Goal: Task Accomplishment & Management: Use online tool/utility

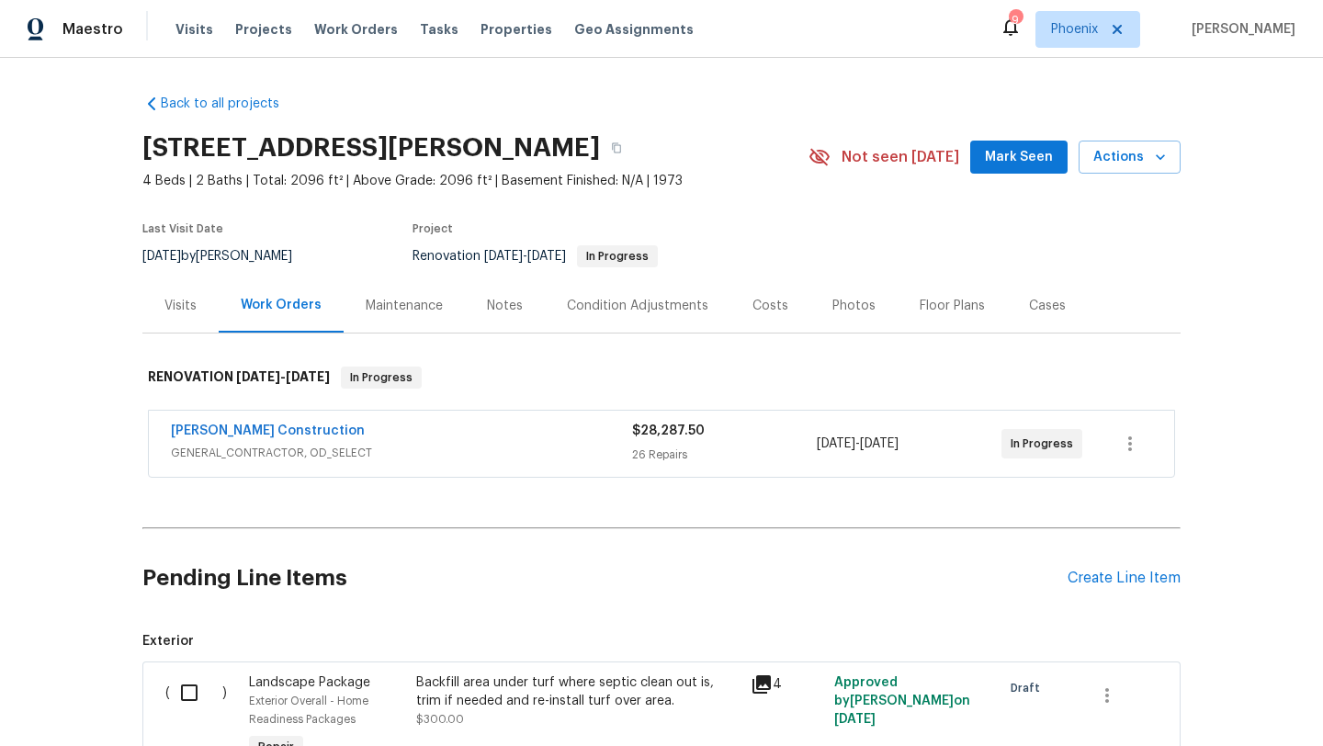
click at [504, 305] on div "Notes" at bounding box center [505, 306] width 36 height 18
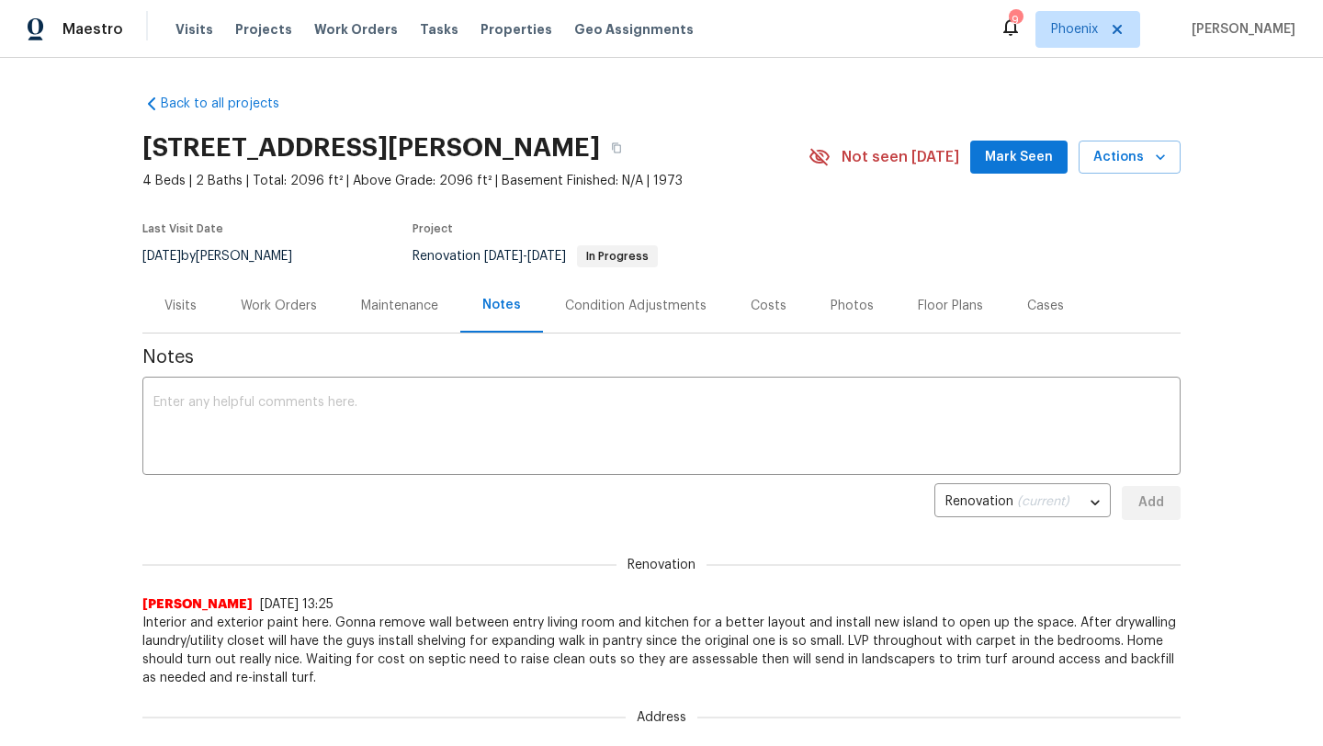
click at [287, 295] on div "Work Orders" at bounding box center [279, 305] width 120 height 54
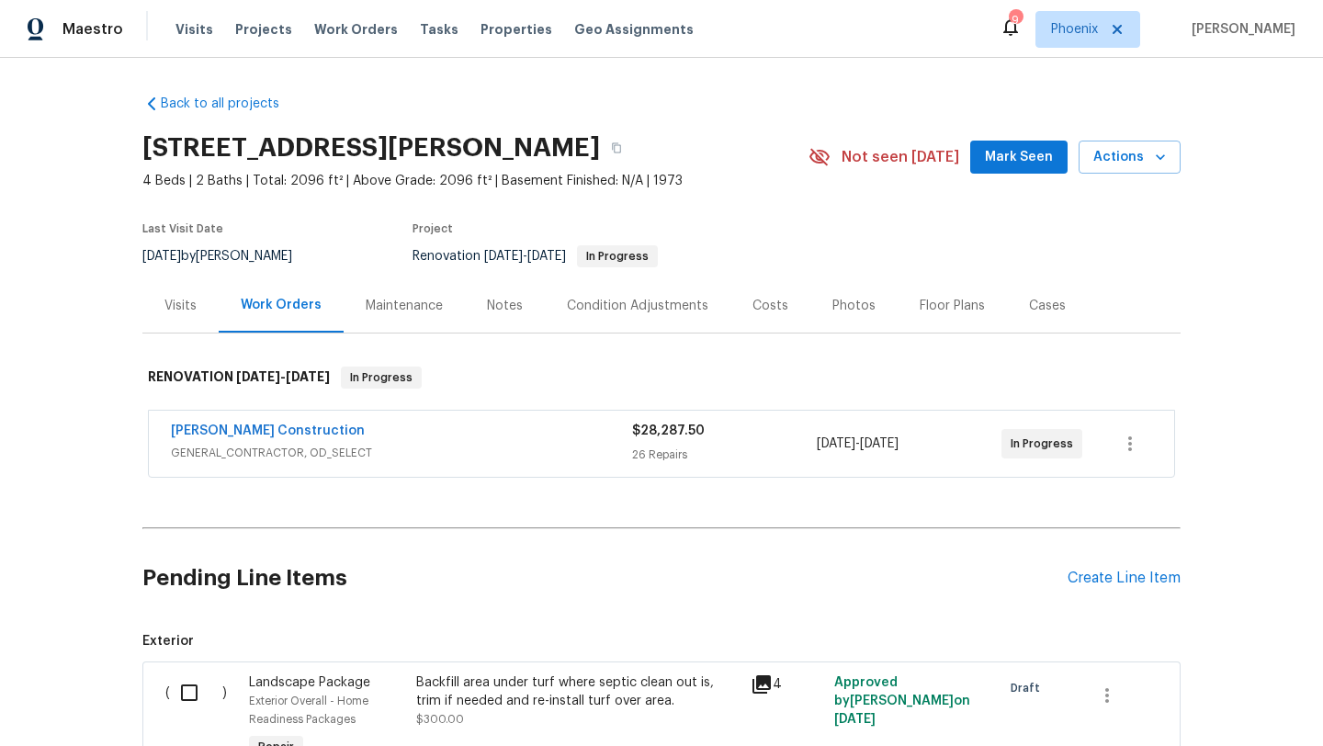
click at [290, 423] on span "[PERSON_NAME] Construction" at bounding box center [268, 431] width 194 height 18
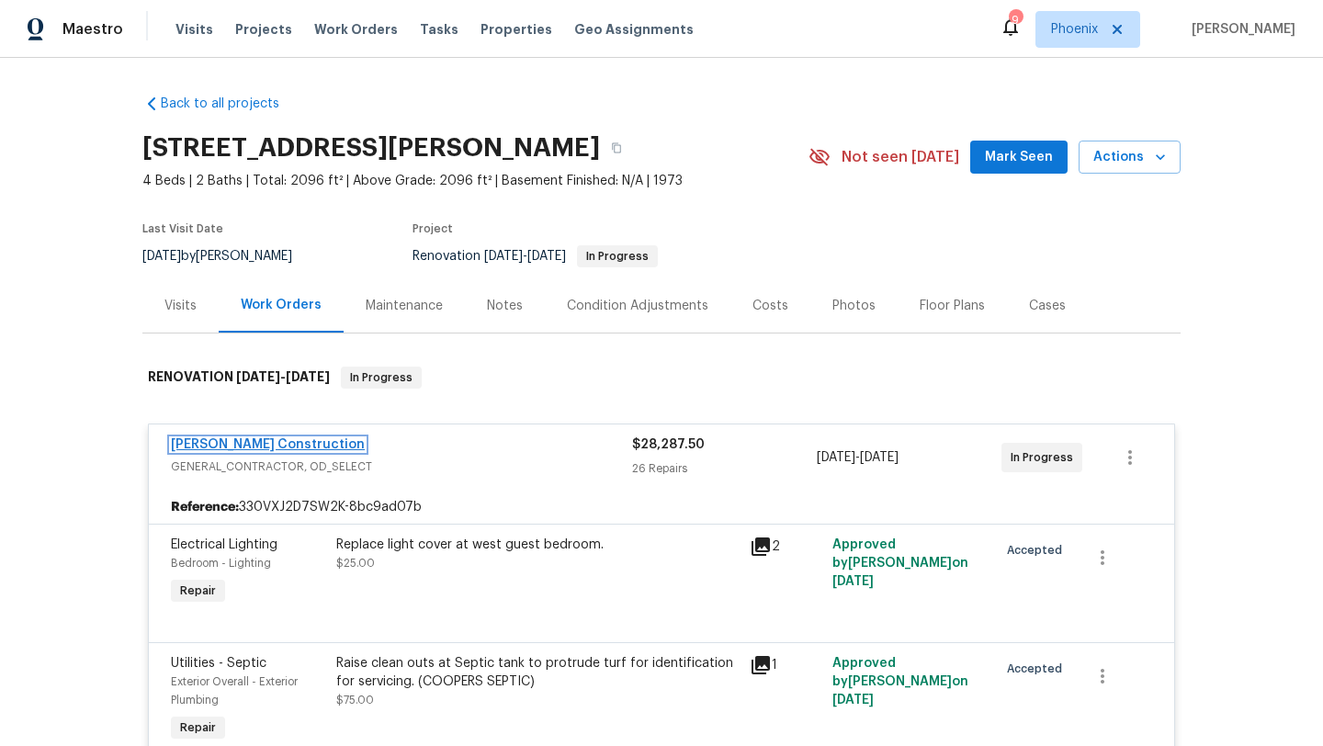
click at [280, 441] on link "[PERSON_NAME] Construction" at bounding box center [268, 444] width 194 height 13
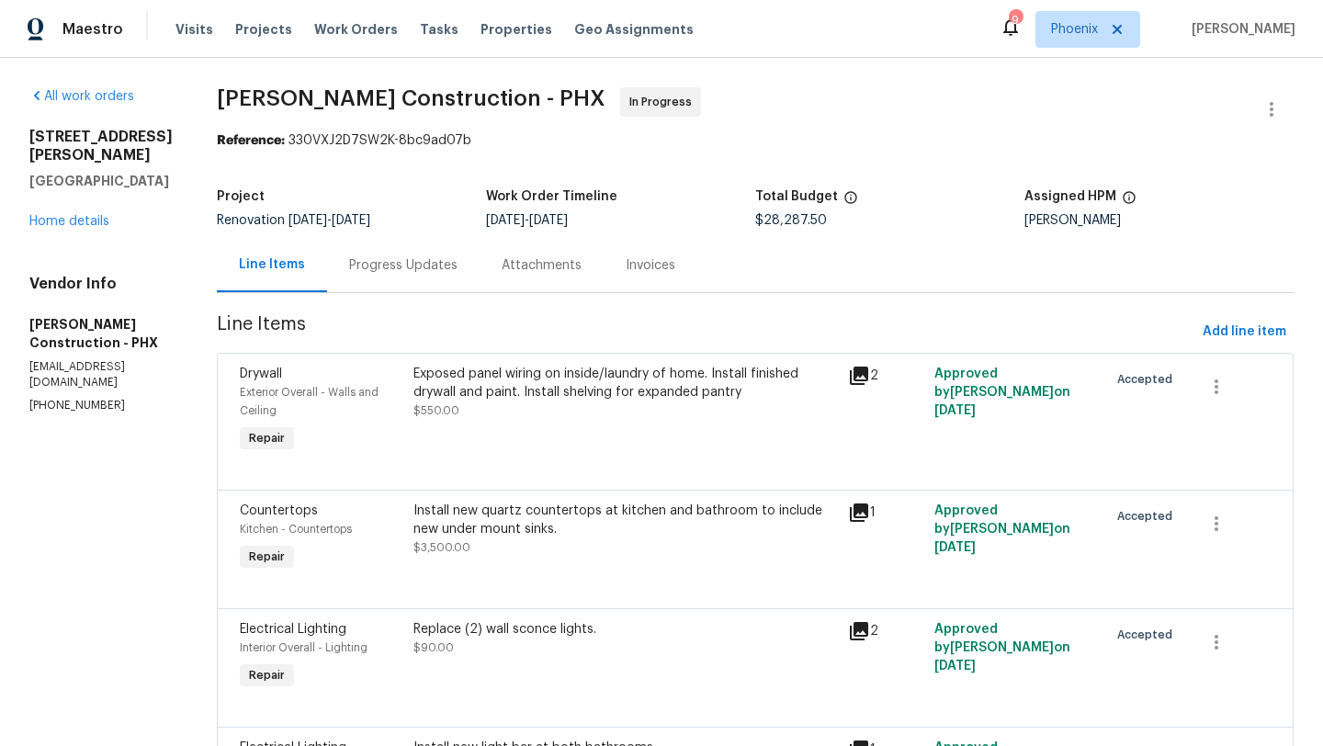
click at [391, 264] on div "Progress Updates" at bounding box center [403, 265] width 108 height 18
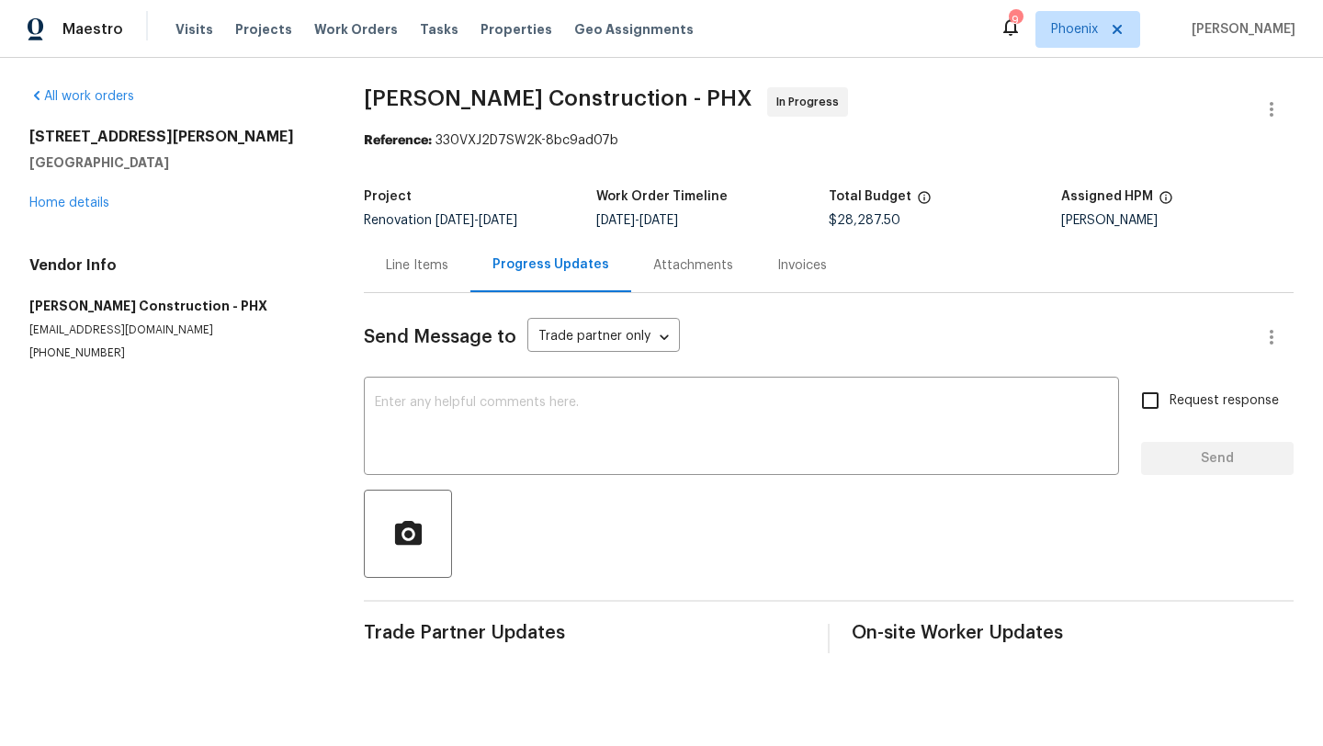
click at [421, 265] on div "Line Items" at bounding box center [417, 265] width 62 height 18
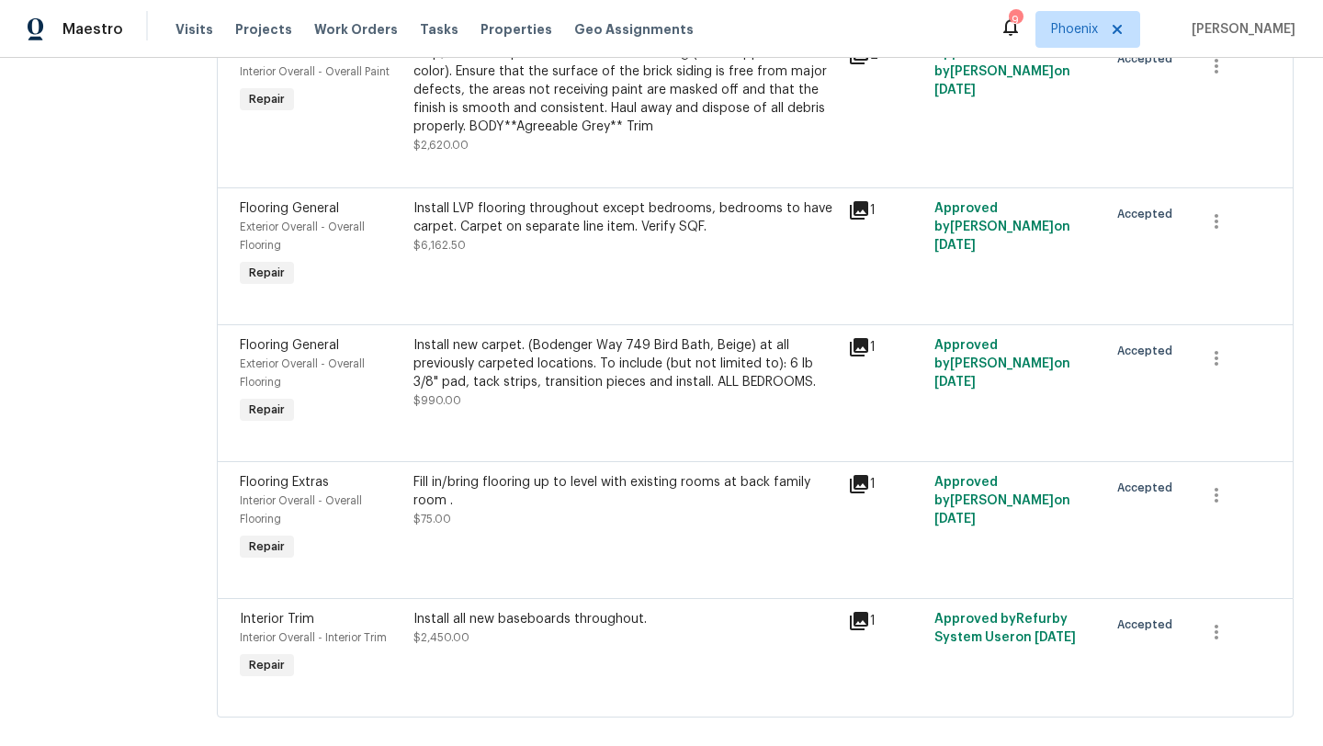
scroll to position [3620, 0]
click at [513, 471] on div "Fill in/bring flooring up to level with existing rooms at back family room ." at bounding box center [625, 489] width 424 height 37
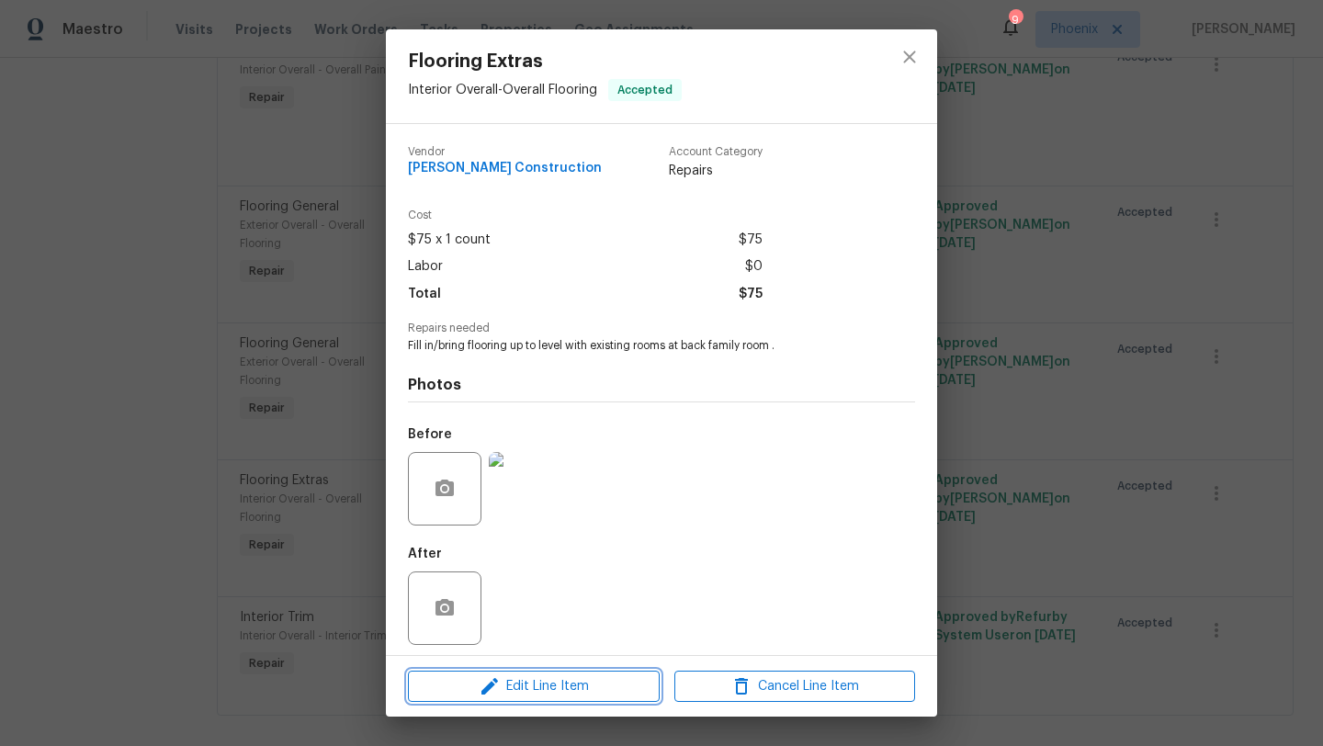
click at [562, 685] on span "Edit Line Item" at bounding box center [533, 686] width 241 height 23
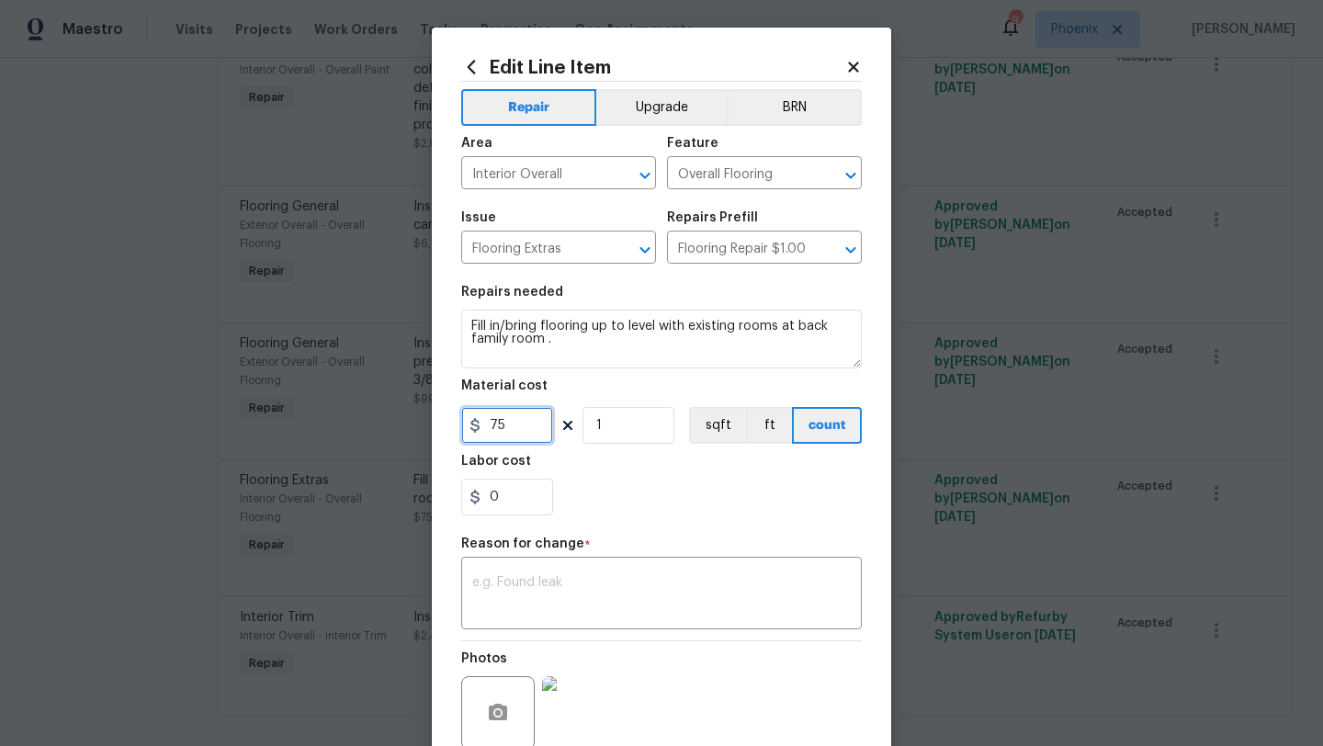
click at [544, 436] on input "75" at bounding box center [507, 425] width 92 height 37
type input "3500"
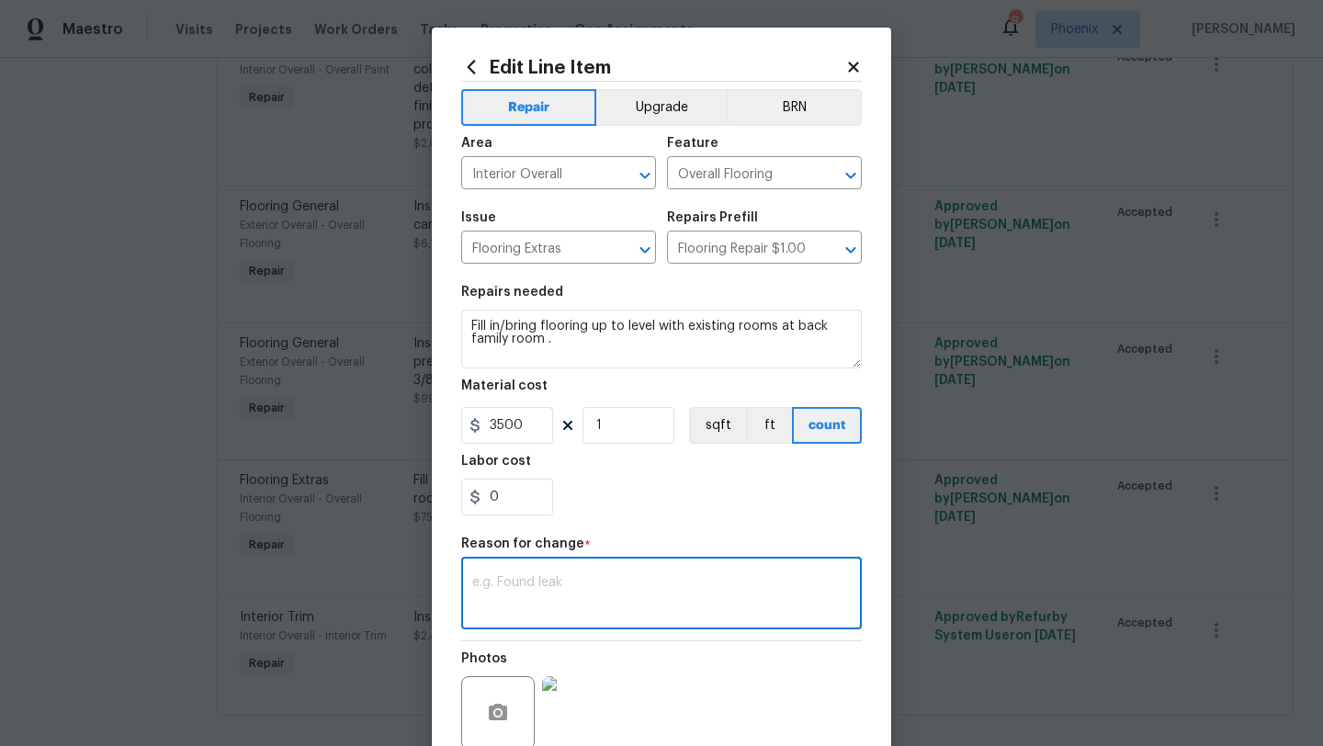
click at [537, 605] on textarea at bounding box center [661, 595] width 379 height 39
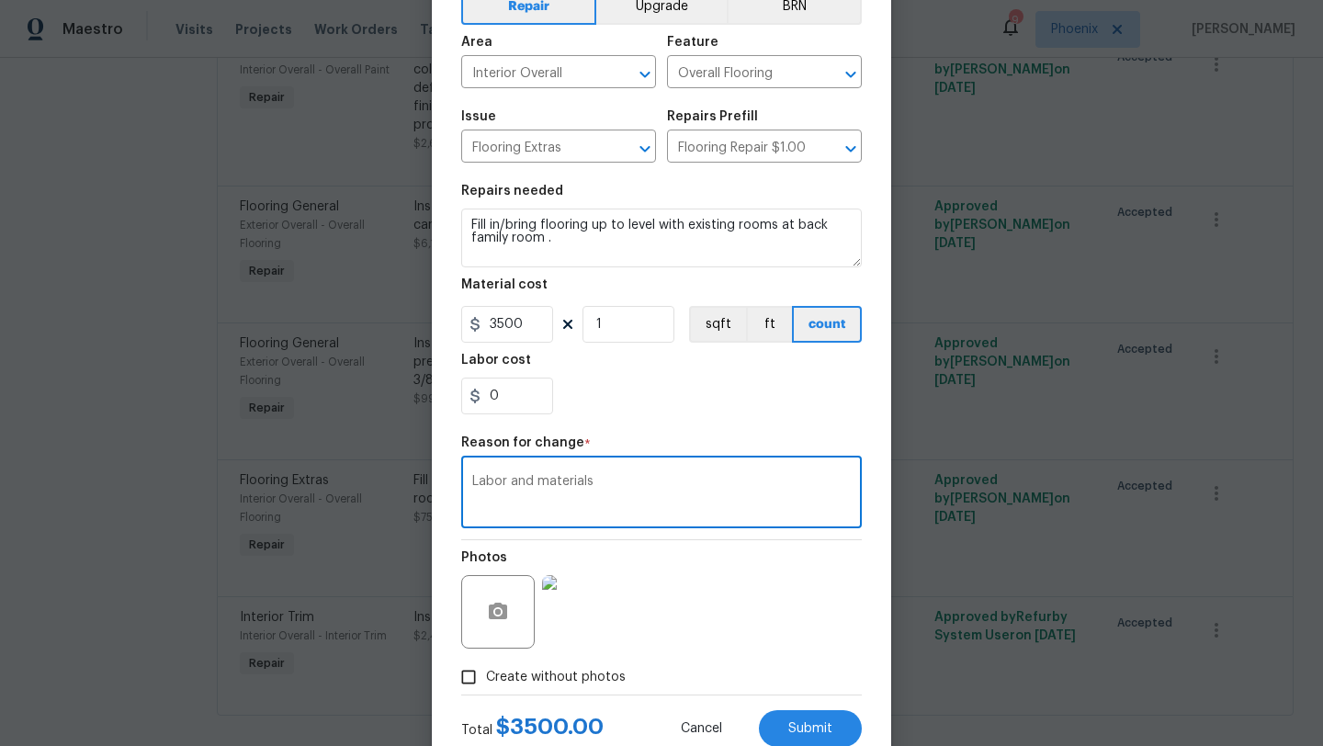
scroll to position [160, 0]
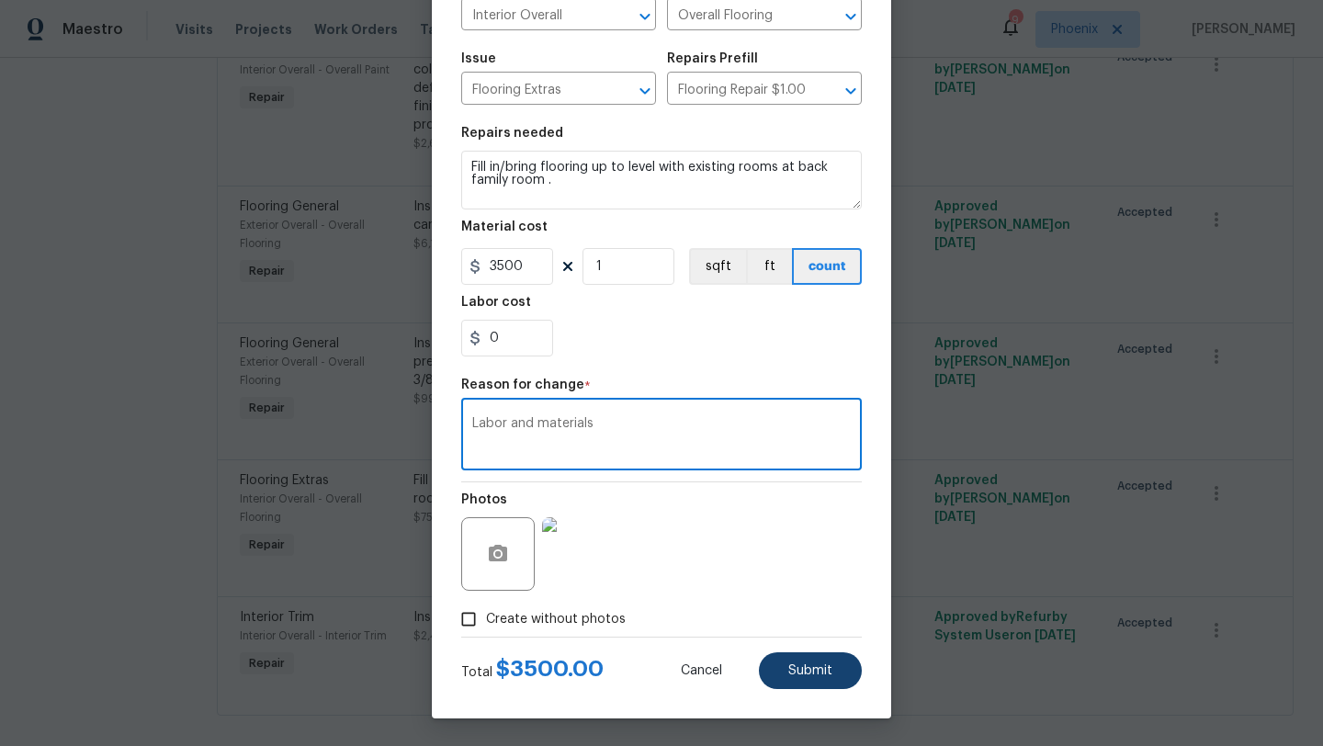
type textarea "Labor and materials"
click at [793, 676] on span "Submit" at bounding box center [810, 671] width 44 height 14
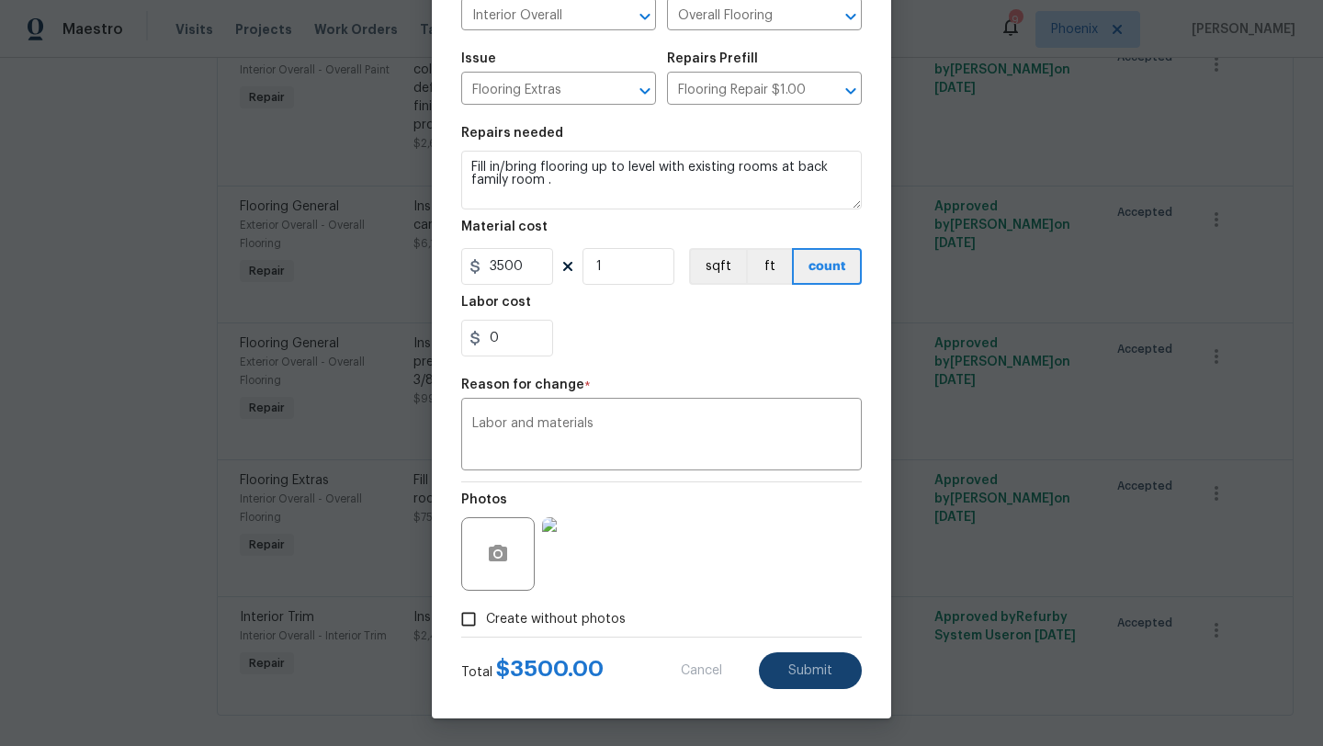
type input "75"
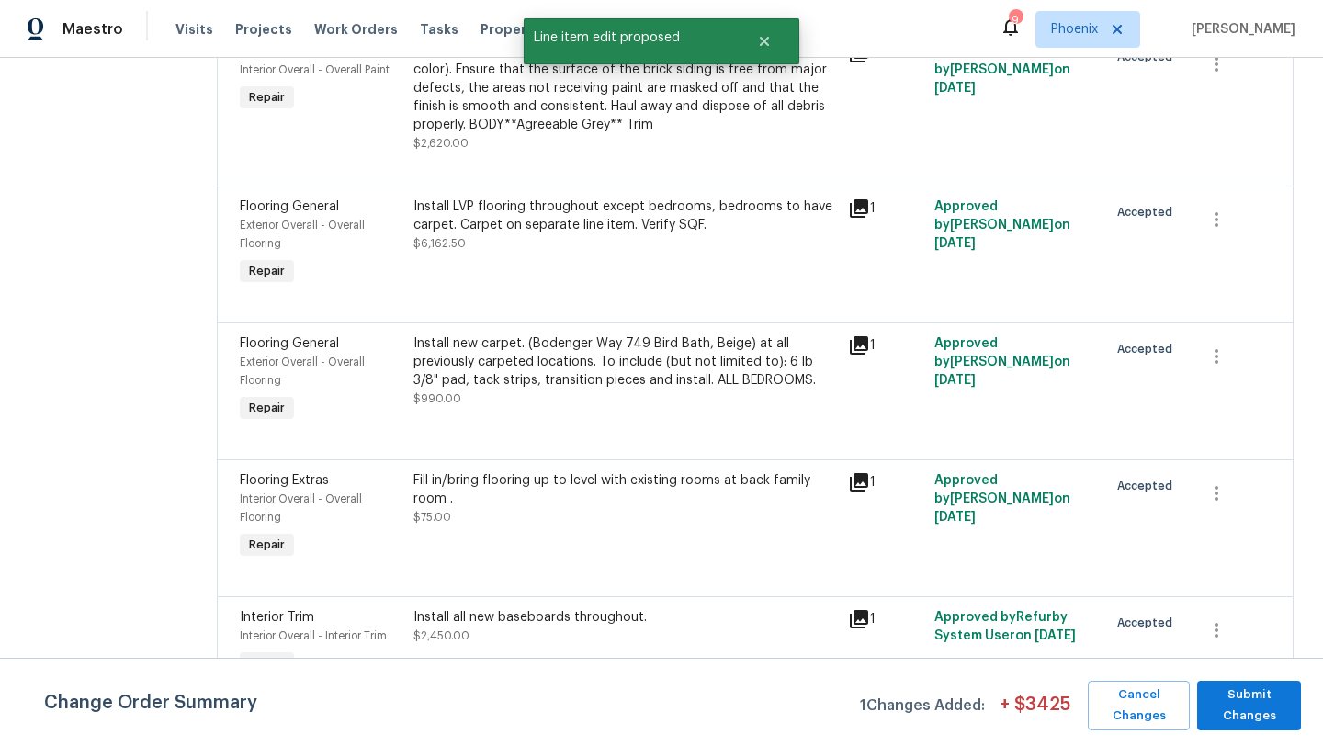
scroll to position [0, 0]
click at [1270, 711] on span "Submit Changes" at bounding box center [1248, 706] width 85 height 42
